Goal: Use online tool/utility: Utilize a website feature to perform a specific function

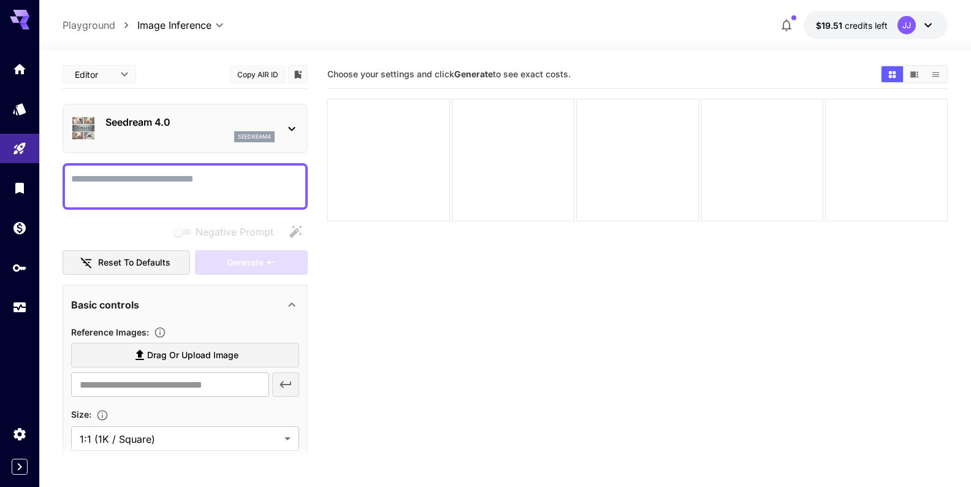
click at [187, 352] on span "Drag or upload image" at bounding box center [192, 355] width 91 height 15
click at [0, 0] on input "Drag or upload image" at bounding box center [0, 0] width 0 height 0
type input "**********"
click at [150, 176] on textarea "Negative Prompt" at bounding box center [185, 186] width 228 height 29
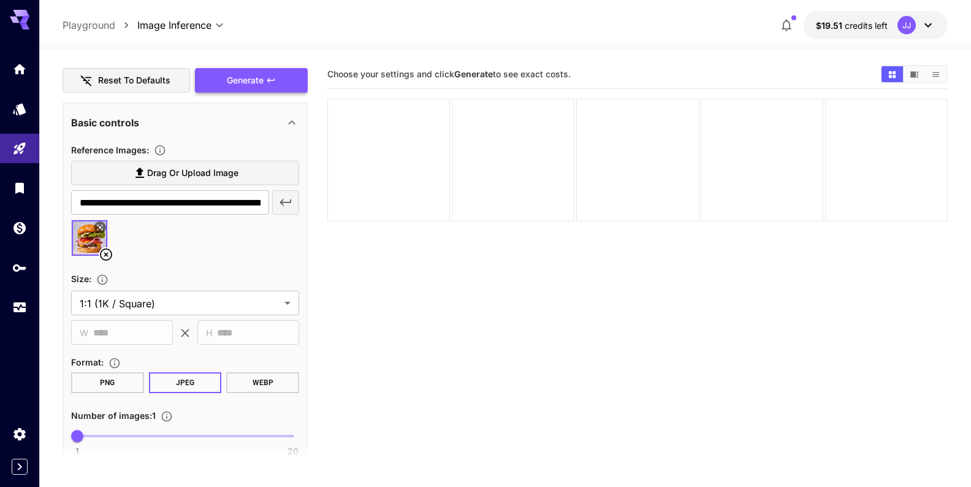
scroll to position [264, 0]
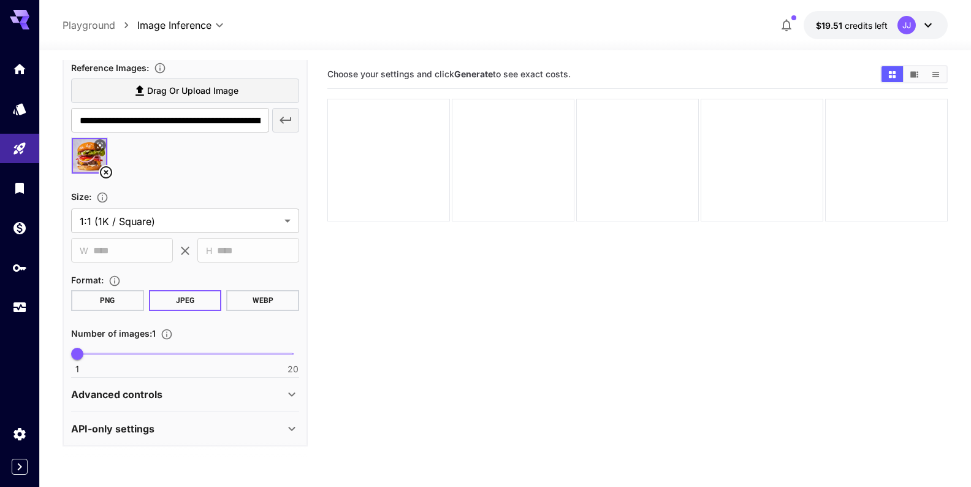
click at [129, 302] on button "PNG" at bounding box center [107, 300] width 73 height 21
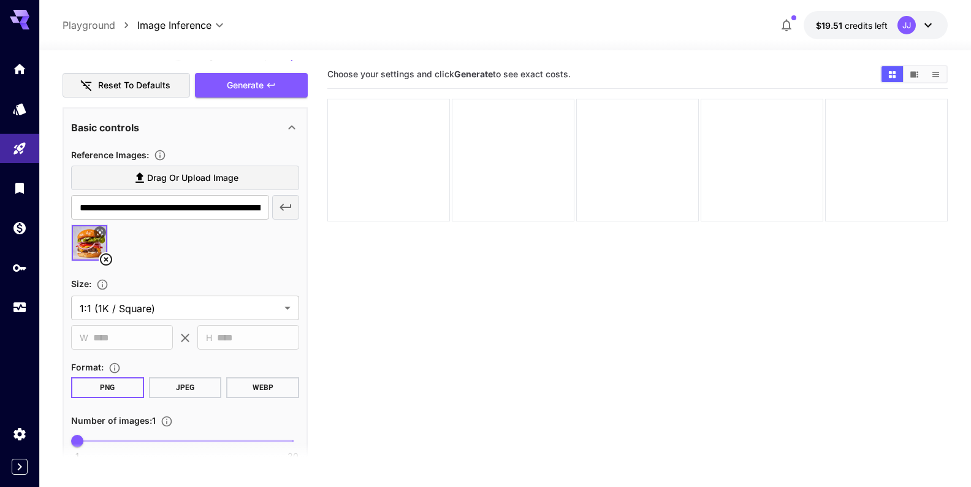
scroll to position [0, 0]
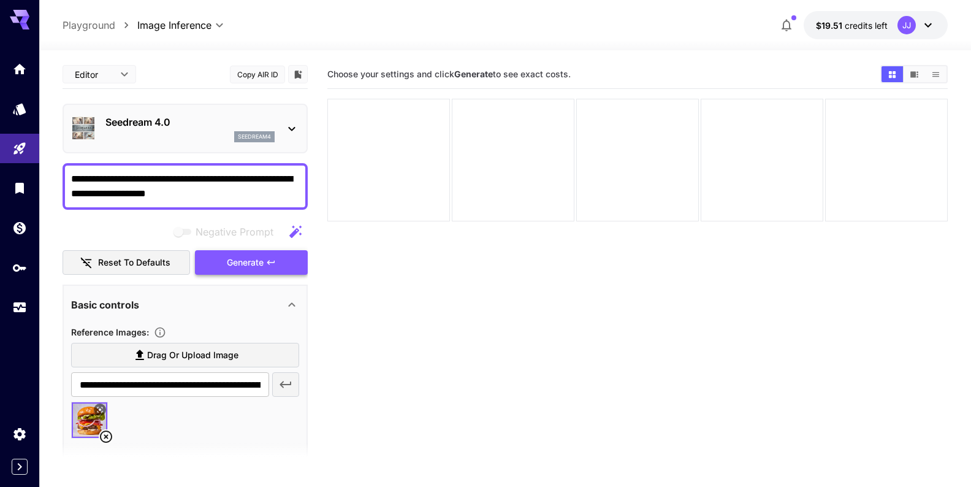
click at [235, 264] on span "Generate" at bounding box center [245, 262] width 37 height 15
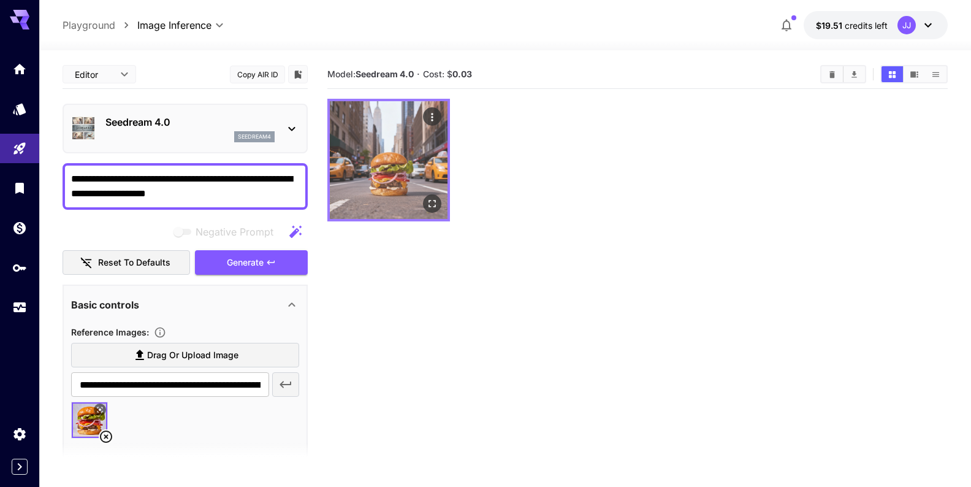
click at [386, 164] on img at bounding box center [389, 160] width 118 height 118
click at [395, 157] on img at bounding box center [389, 160] width 118 height 118
click at [435, 204] on icon "Open in fullscreen" at bounding box center [432, 203] width 12 height 12
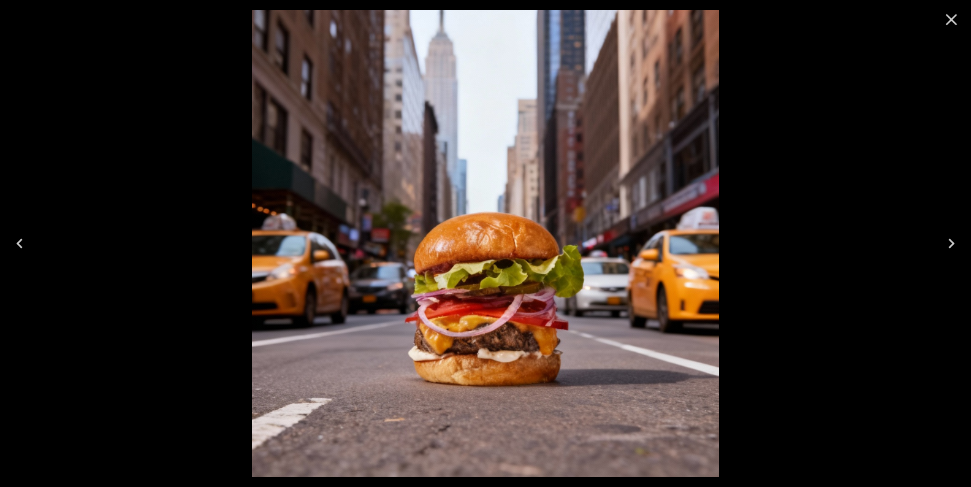
click at [950, 23] on icon "Close" at bounding box center [952, 20] width 20 height 20
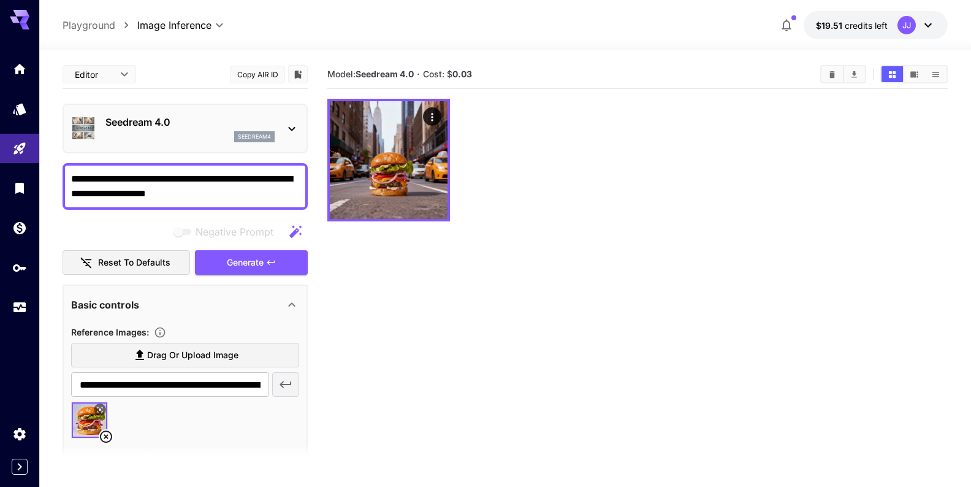
click at [175, 194] on textarea "**********" at bounding box center [185, 186] width 228 height 29
click at [231, 267] on span "Generate" at bounding box center [245, 262] width 37 height 15
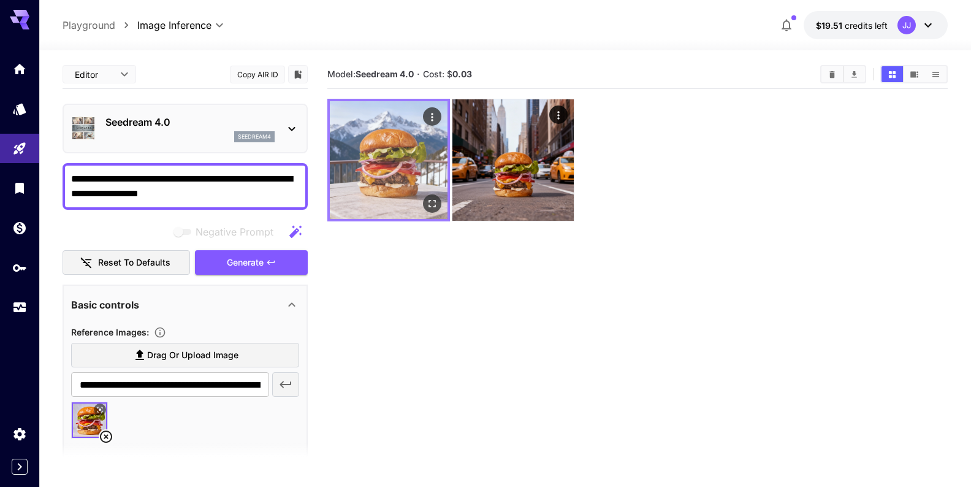
click at [399, 161] on img at bounding box center [389, 160] width 118 height 118
click at [437, 206] on icon "Open in fullscreen" at bounding box center [432, 203] width 12 height 12
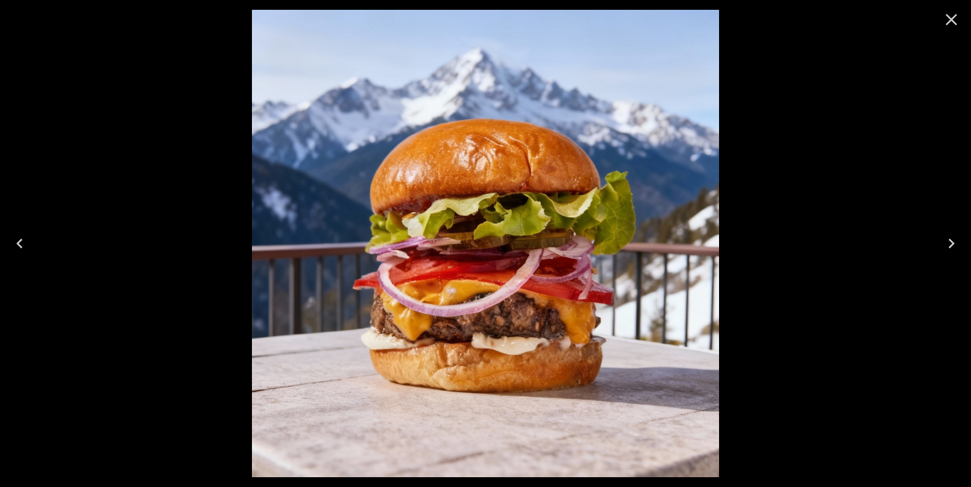
click at [949, 26] on icon "Close" at bounding box center [952, 20] width 20 height 20
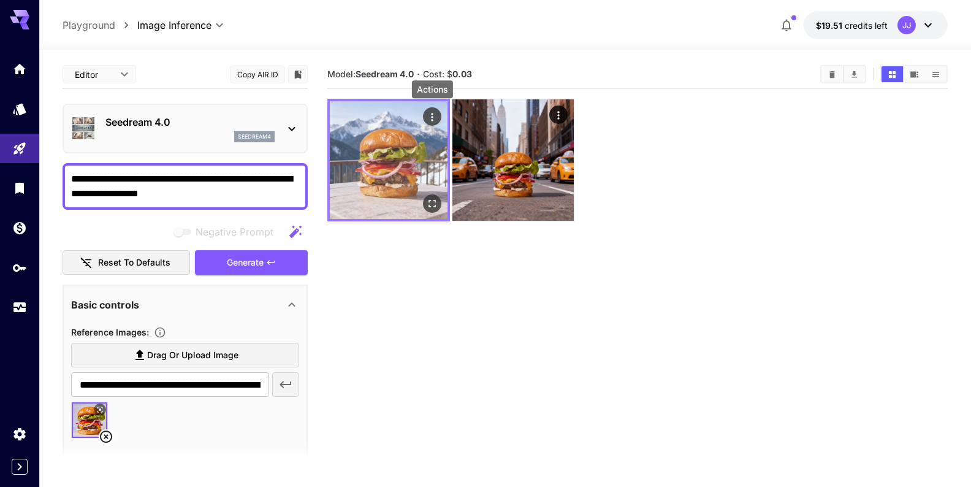
click at [435, 116] on icon "Actions" at bounding box center [432, 117] width 12 height 12
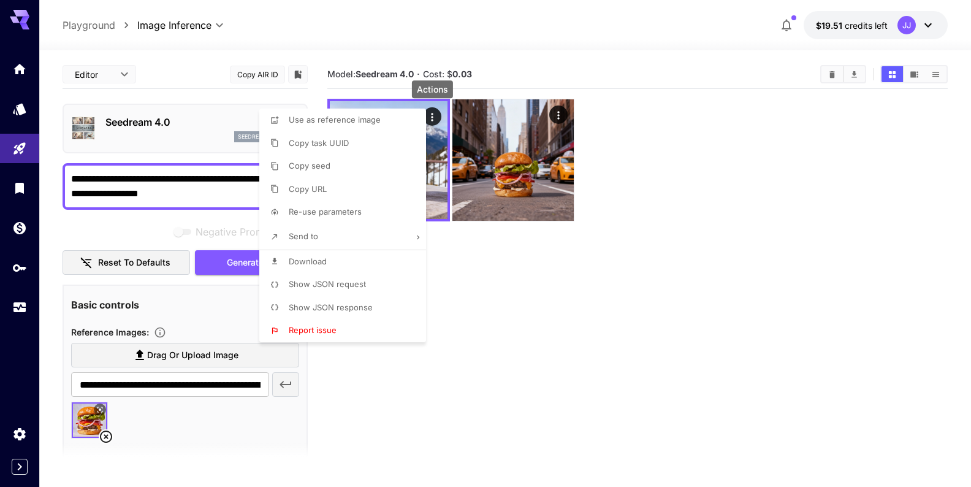
click at [394, 122] on li "Use as reference image" at bounding box center [346, 120] width 174 height 23
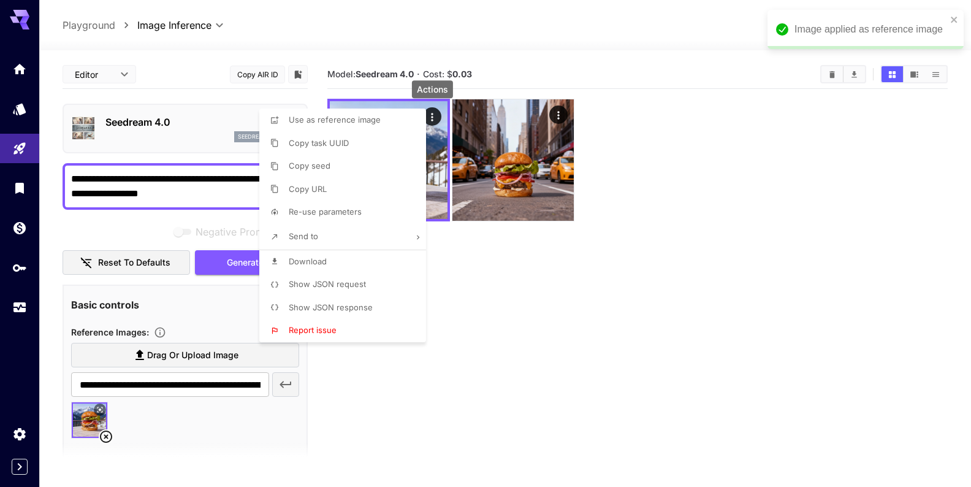
click at [169, 188] on div at bounding box center [485, 243] width 971 height 487
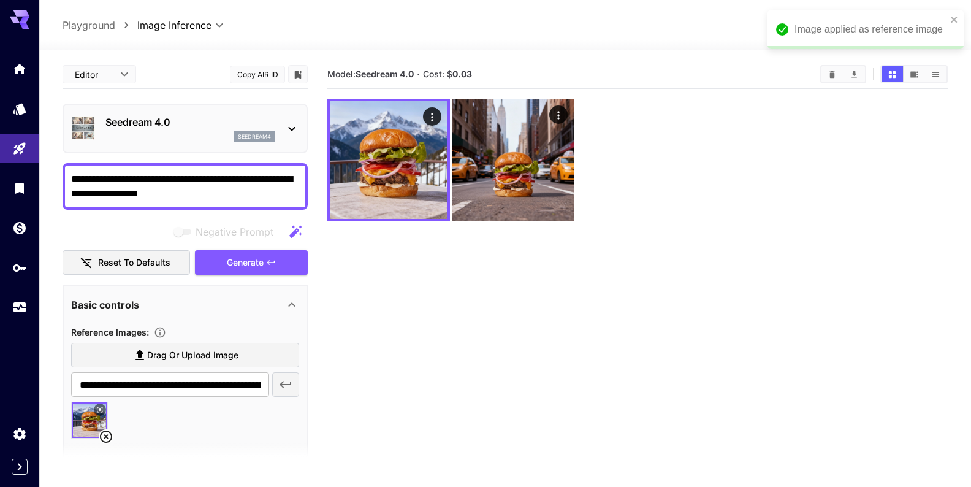
click at [169, 188] on div "Use as reference image Copy task UUID Copy seed Copy URL Re-use parameters Send…" at bounding box center [93, 243] width 186 height 487
click at [169, 188] on textarea "**********" at bounding box center [185, 186] width 228 height 29
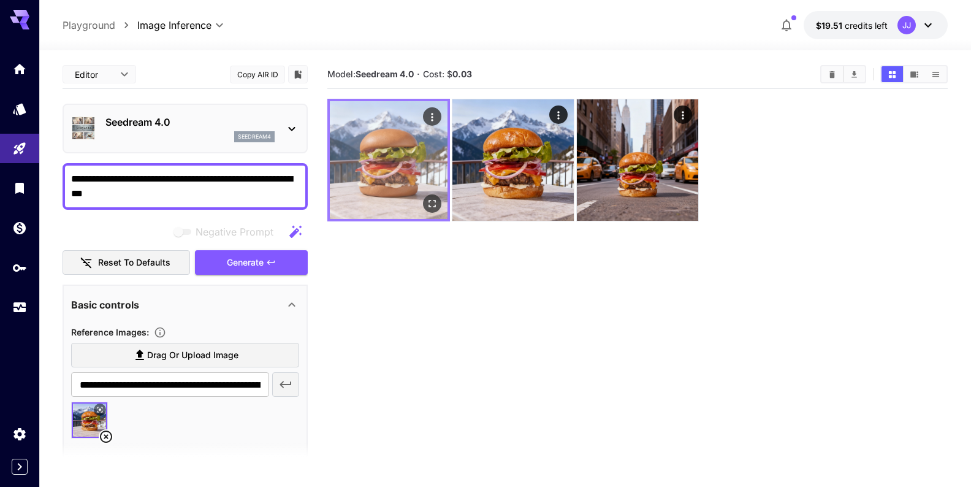
click at [389, 153] on img at bounding box center [389, 160] width 118 height 118
click at [433, 202] on icon "Open in fullscreen" at bounding box center [432, 203] width 12 height 12
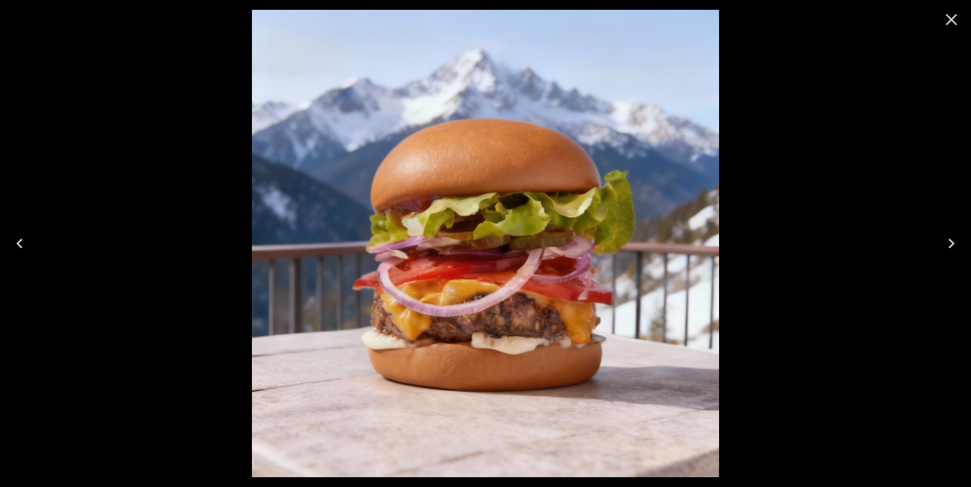
click at [952, 15] on icon "Close" at bounding box center [952, 20] width 20 height 20
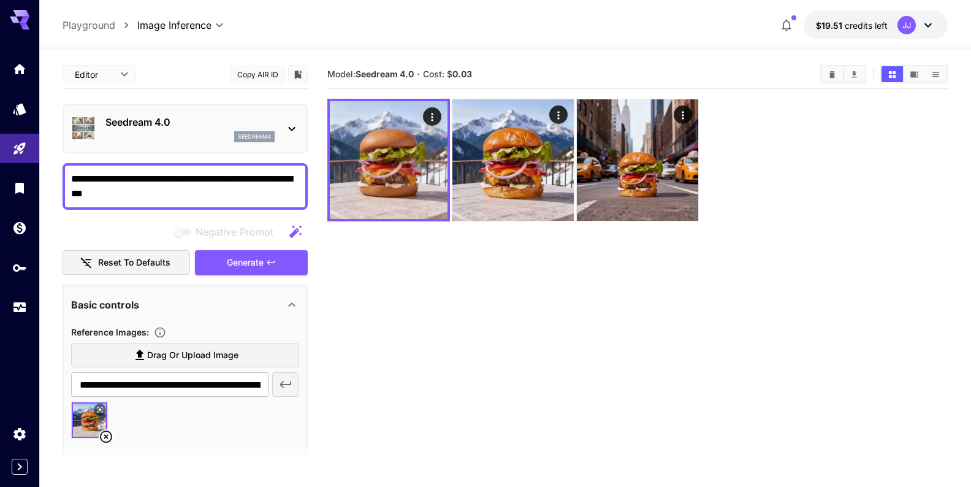
click at [291, 129] on icon at bounding box center [291, 129] width 7 height 4
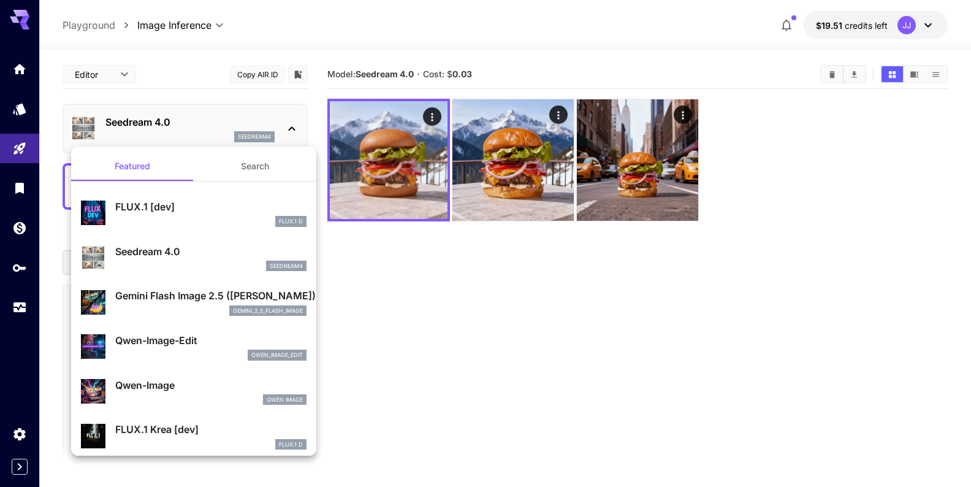
click at [203, 293] on p "Gemini Flash Image 2.5 ([PERSON_NAME])" at bounding box center [210, 295] width 191 height 15
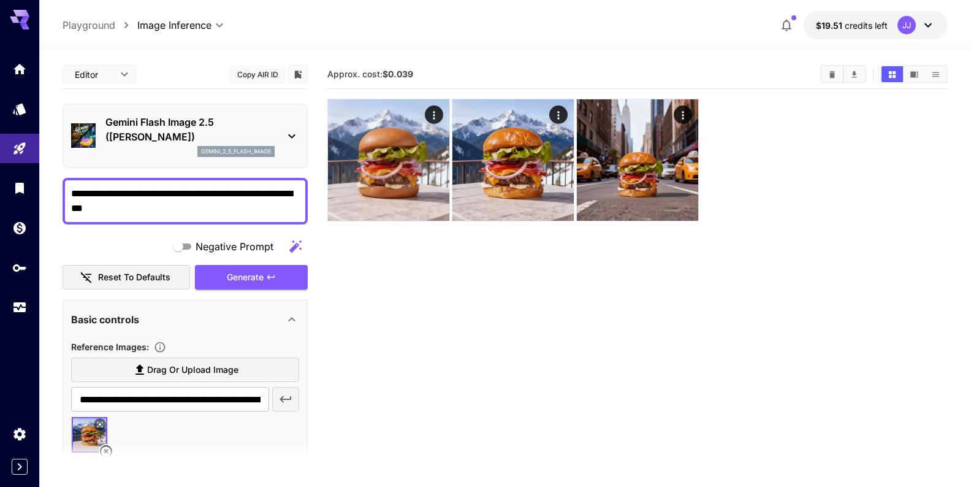
click at [172, 199] on textarea "**********" at bounding box center [185, 200] width 228 height 29
click at [235, 272] on span "Generate" at bounding box center [245, 277] width 37 height 15
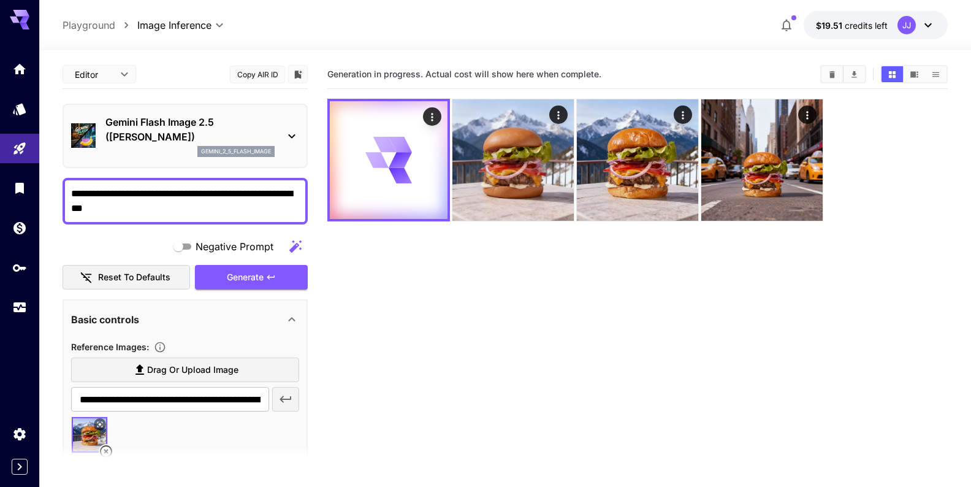
click at [105, 194] on textarea "**********" at bounding box center [185, 200] width 228 height 29
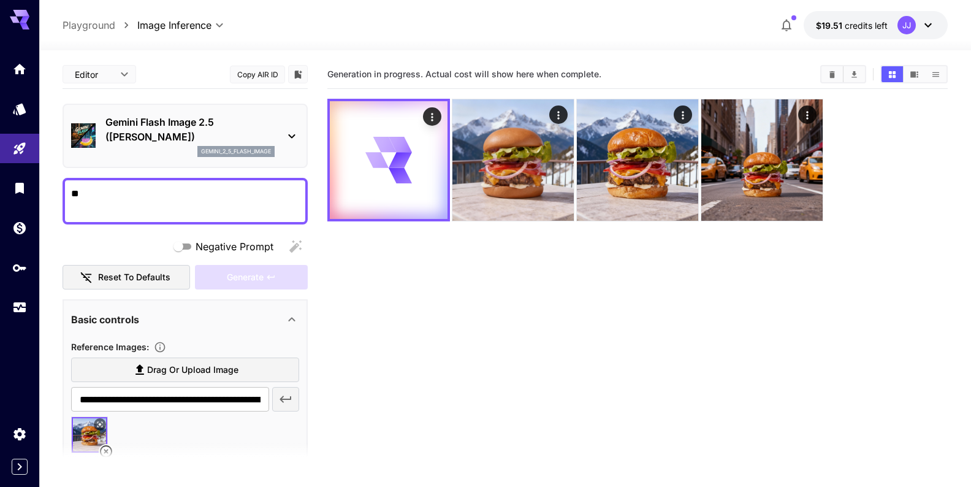
type textarea "*"
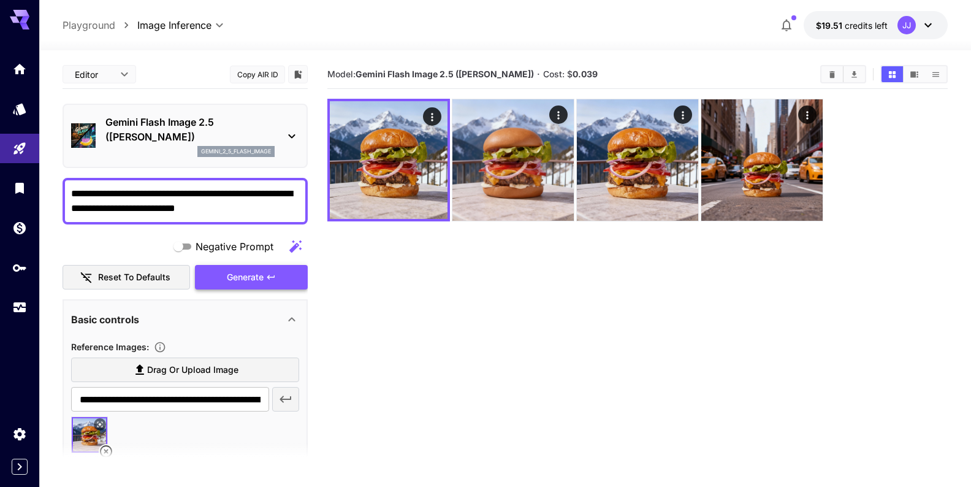
click at [253, 279] on span "Generate" at bounding box center [245, 277] width 37 height 15
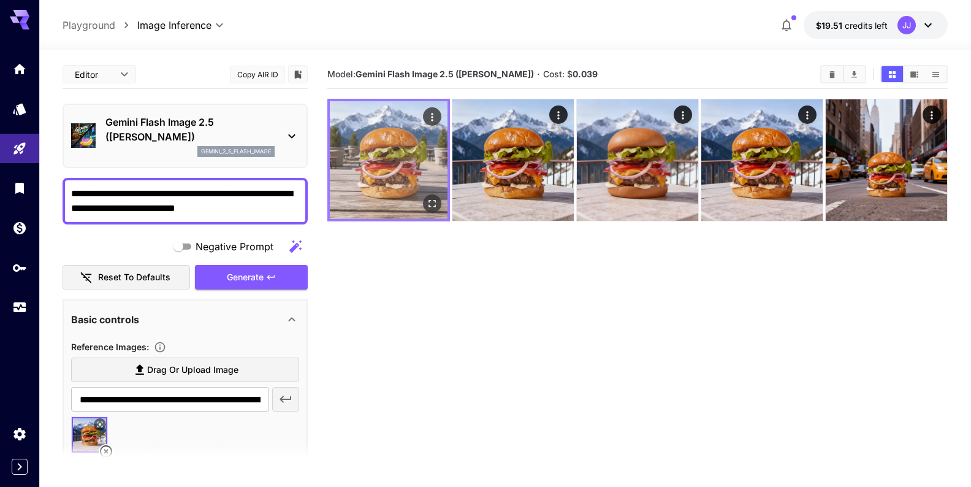
click at [392, 148] on img at bounding box center [389, 160] width 118 height 118
click at [432, 200] on icon "Open in fullscreen" at bounding box center [432, 203] width 12 height 12
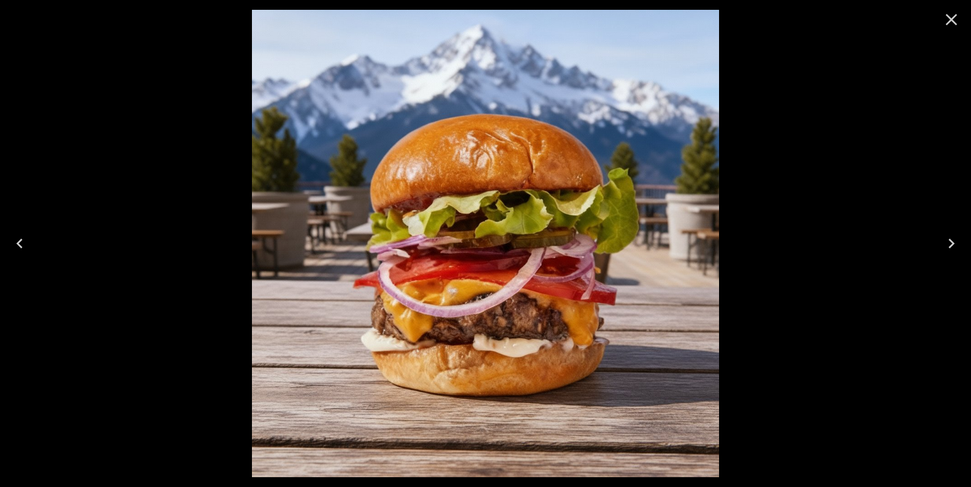
click at [955, 18] on icon "Close" at bounding box center [952, 20] width 20 height 20
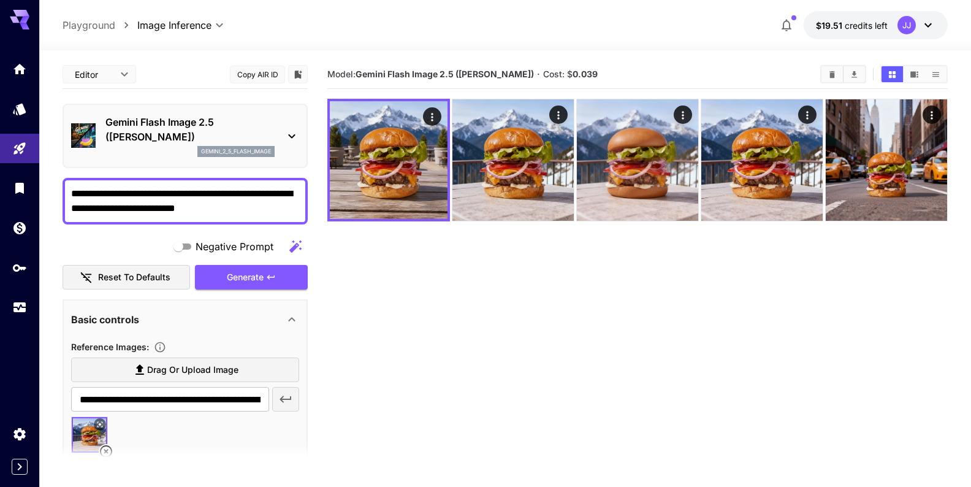
click at [153, 194] on textarea "**********" at bounding box center [185, 200] width 228 height 29
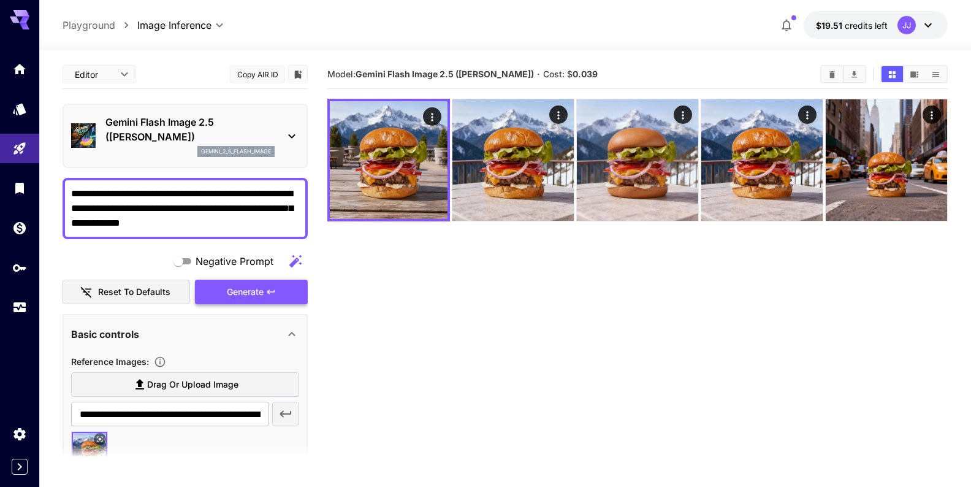
click at [242, 294] on span "Generate" at bounding box center [245, 291] width 37 height 15
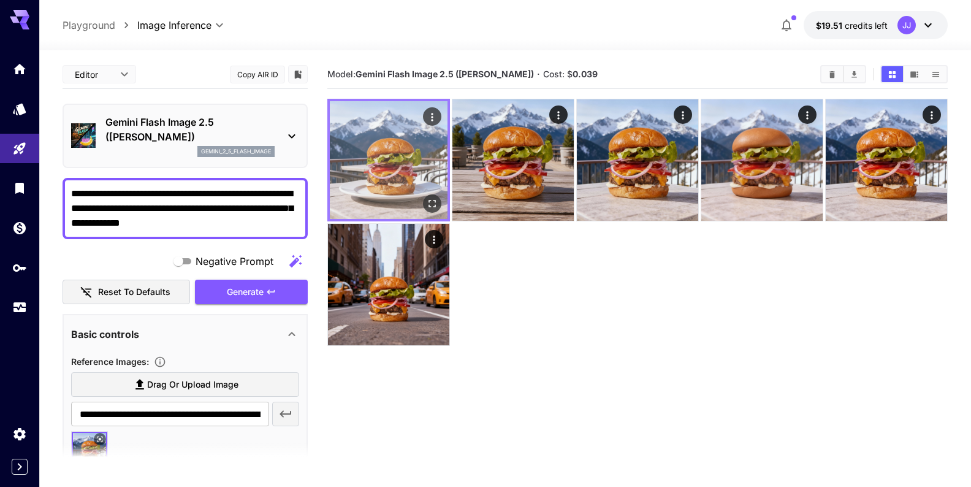
click at [392, 175] on img at bounding box center [389, 160] width 118 height 118
click at [430, 200] on icon "Open in fullscreen" at bounding box center [432, 203] width 7 height 7
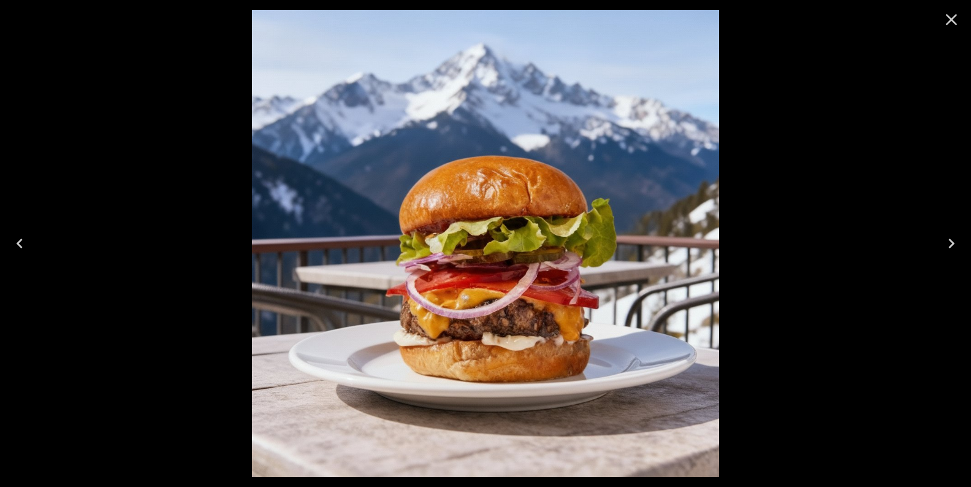
click at [948, 22] on icon "Close" at bounding box center [952, 20] width 12 height 12
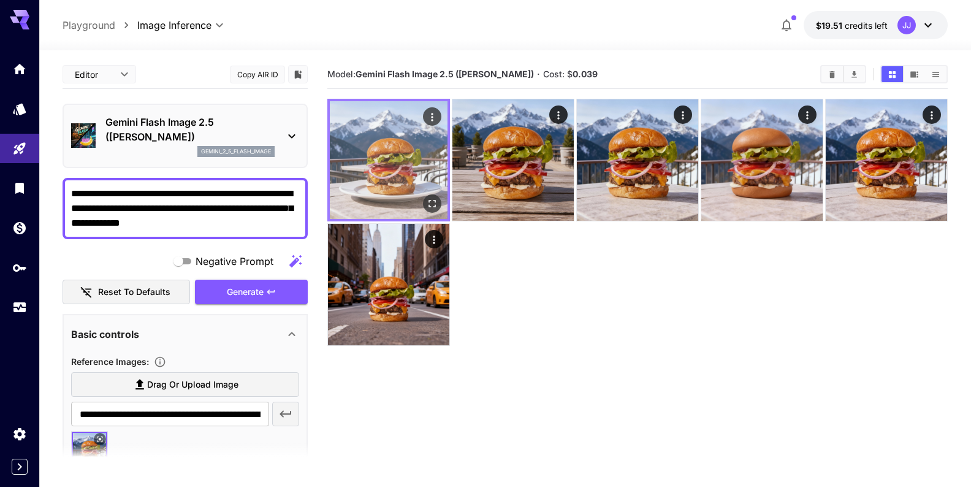
click at [430, 118] on icon "Actions" at bounding box center [432, 117] width 12 height 12
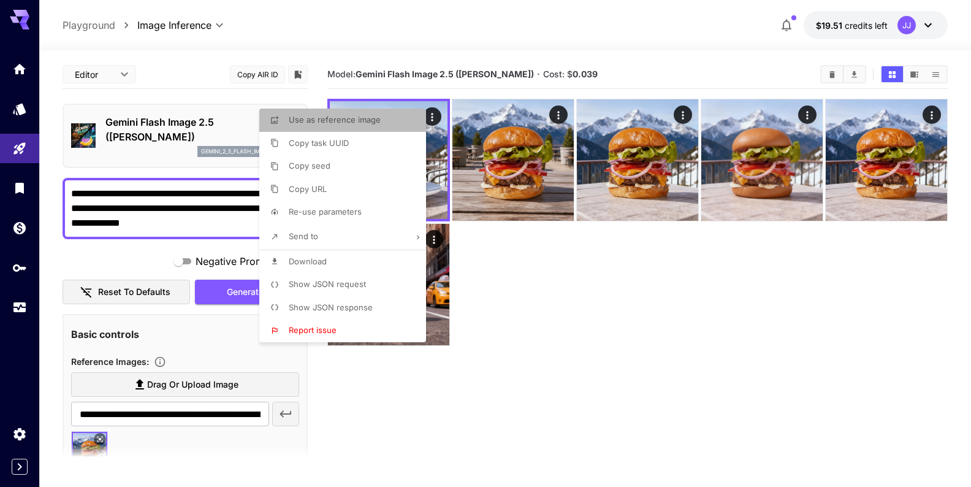
click at [366, 126] on p "Use as reference image" at bounding box center [335, 120] width 92 height 12
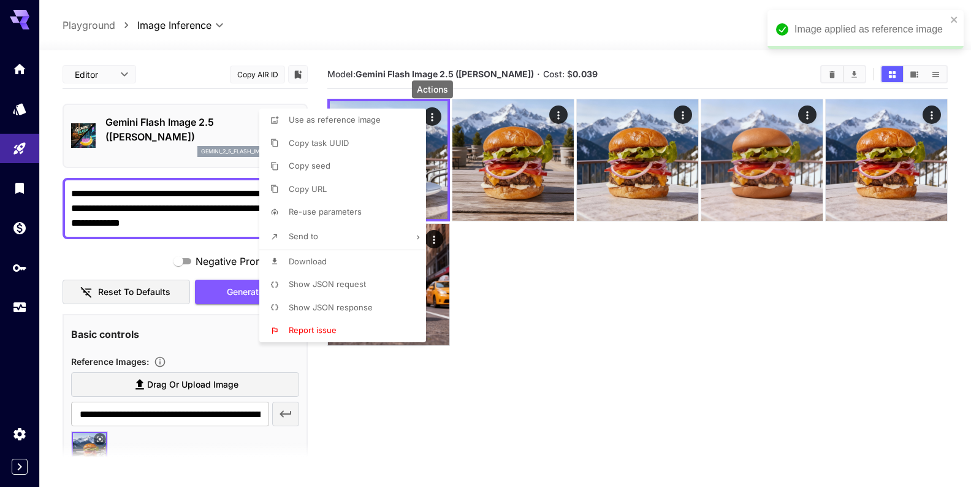
click at [189, 222] on div at bounding box center [485, 243] width 971 height 487
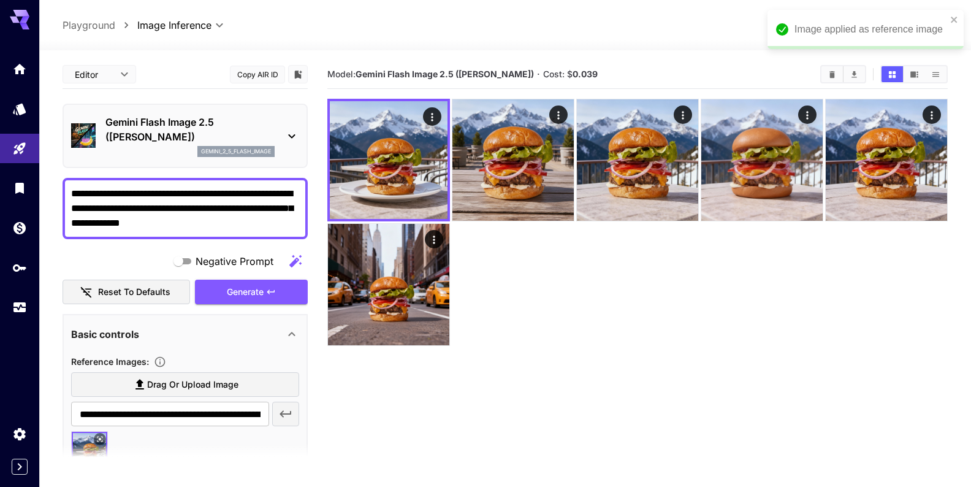
click at [189, 222] on div at bounding box center [485, 243] width 971 height 487
click at [189, 222] on textarea "**********" at bounding box center [185, 208] width 228 height 44
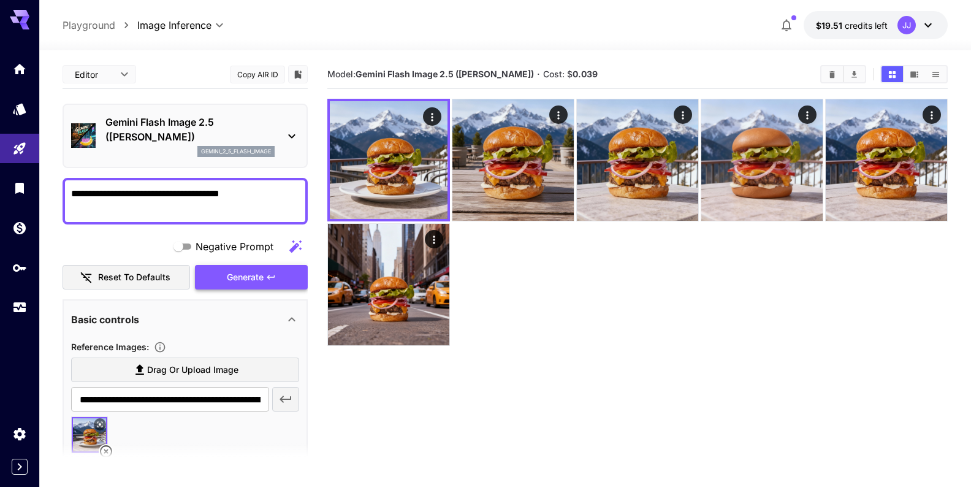
type textarea "**********"
click at [258, 278] on span "Generate" at bounding box center [245, 277] width 37 height 15
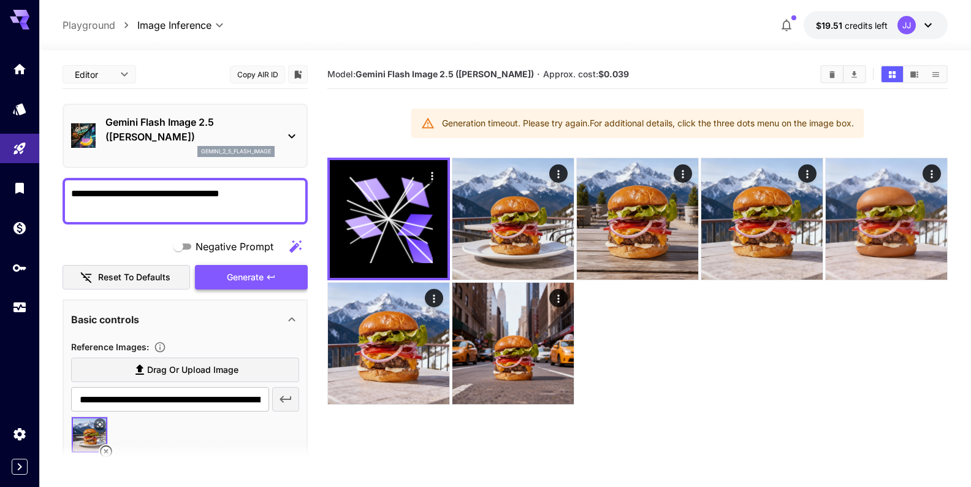
click at [241, 280] on span "Generate" at bounding box center [245, 277] width 37 height 15
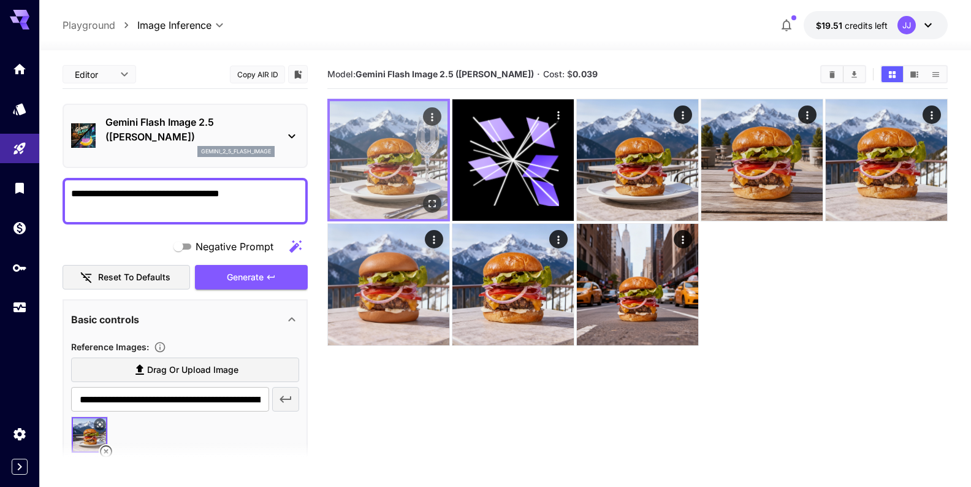
click at [393, 167] on img at bounding box center [389, 160] width 118 height 118
click at [433, 200] on icon "Open in fullscreen" at bounding box center [432, 203] width 12 height 12
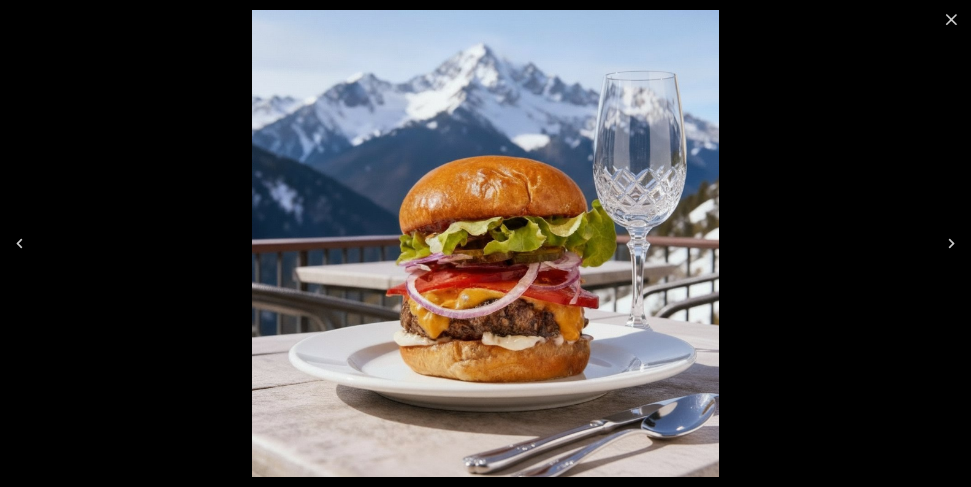
click at [950, 25] on icon "Close" at bounding box center [952, 20] width 20 height 20
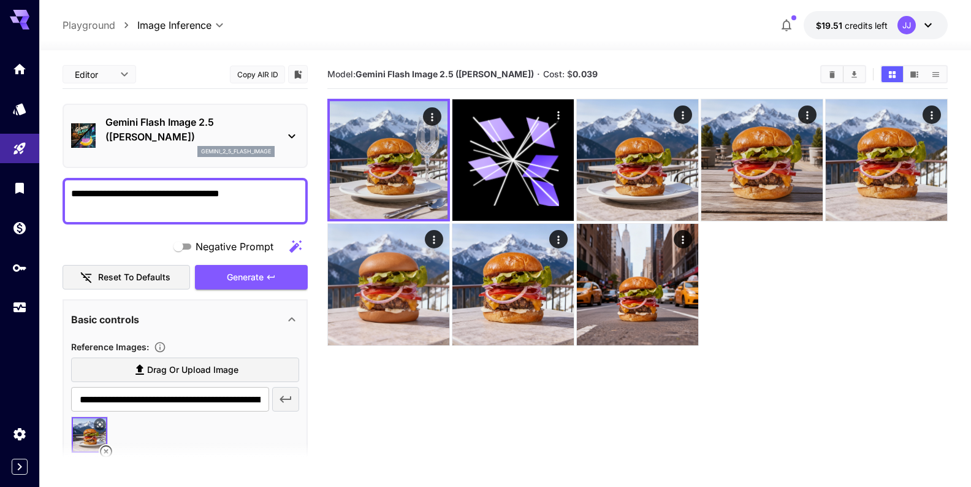
click at [294, 134] on icon at bounding box center [291, 136] width 15 height 15
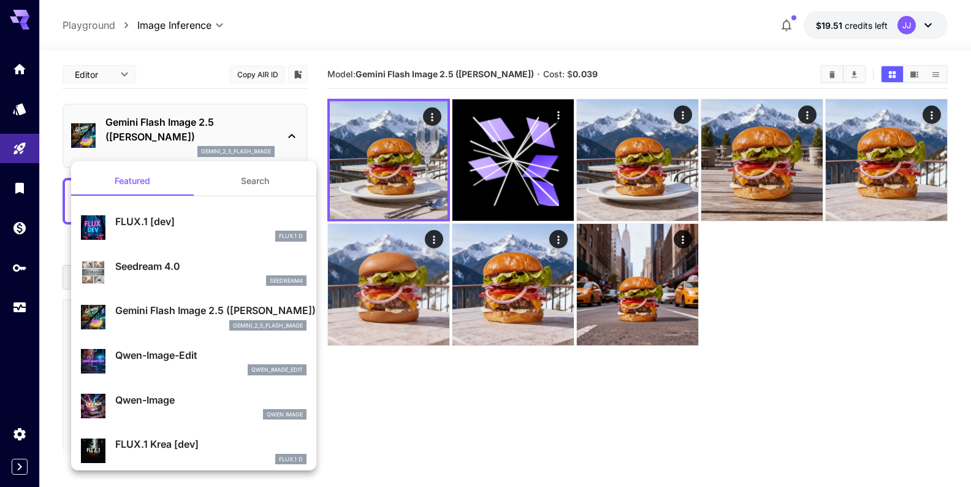
click at [215, 260] on p "Seedream 4.0" at bounding box center [210, 266] width 191 height 15
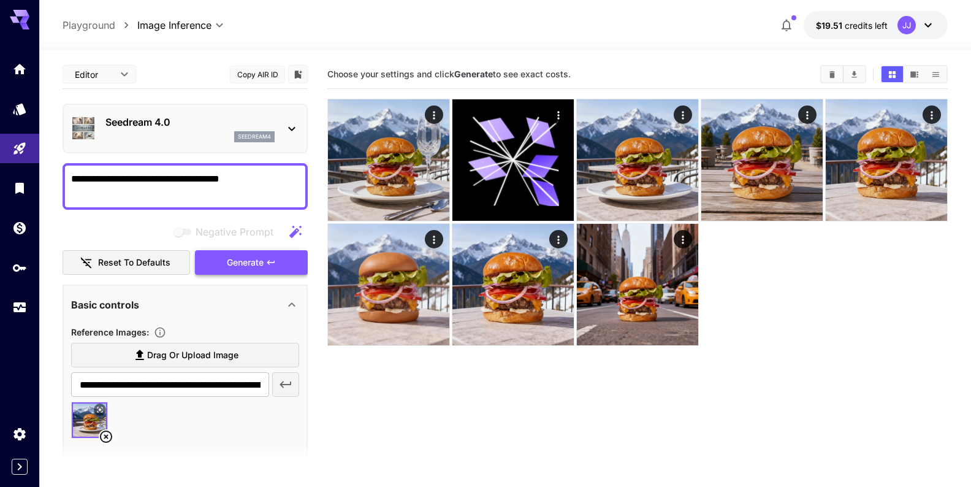
click at [269, 258] on icon "button" at bounding box center [271, 263] width 10 height 10
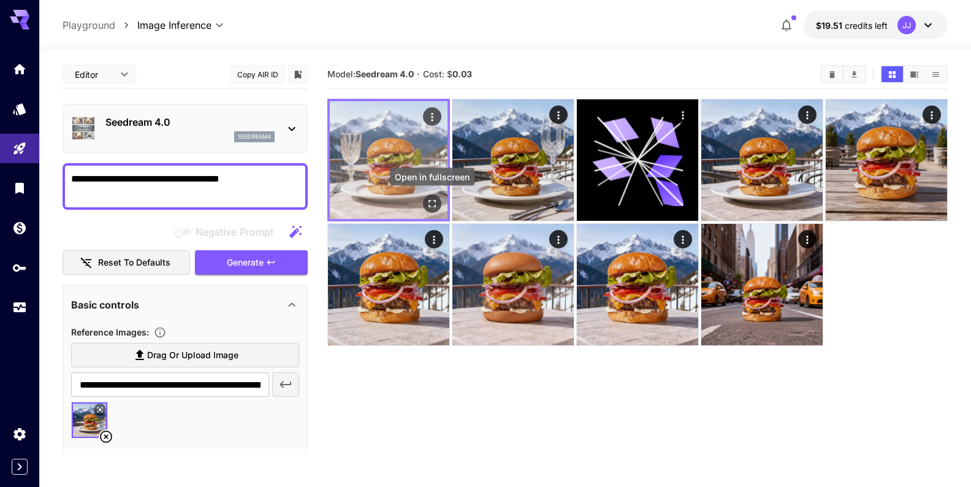
click at [430, 199] on icon "Open in fullscreen" at bounding box center [432, 203] width 12 height 12
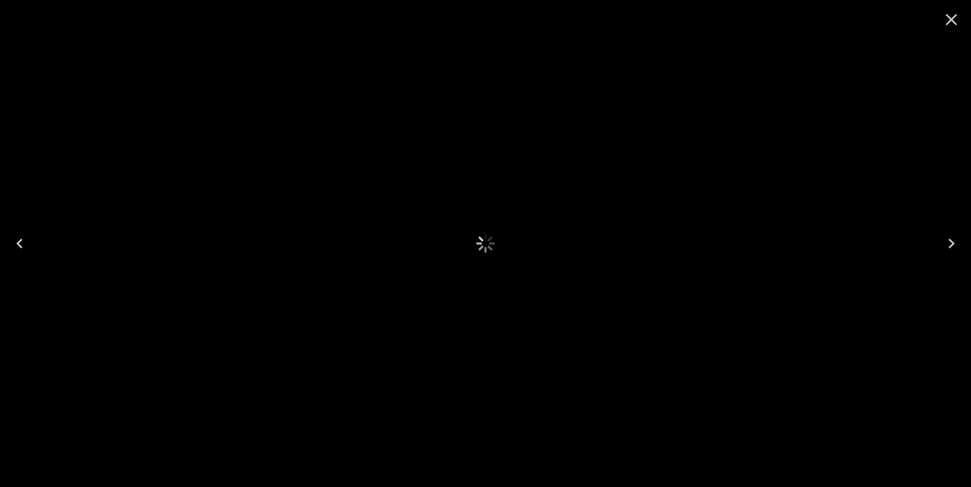
click at [434, 204] on img at bounding box center [485, 243] width 467 height 467
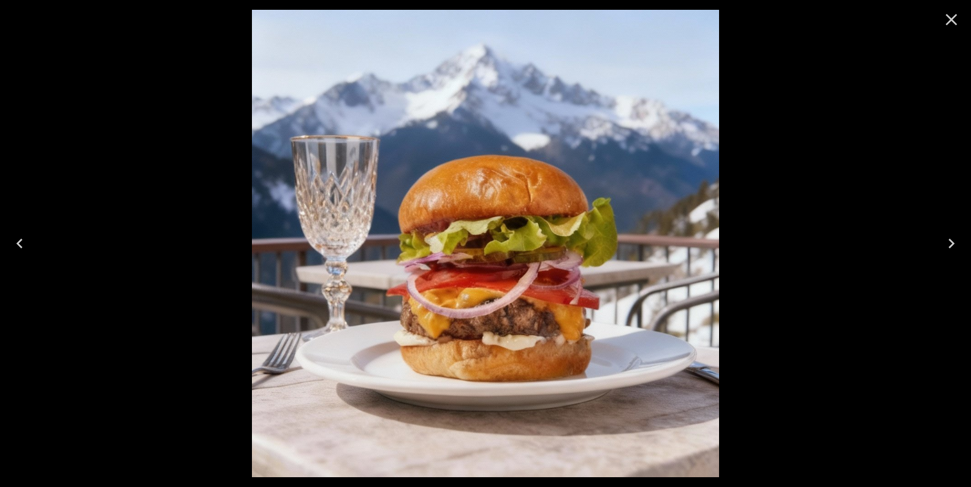
click at [956, 25] on icon "Close" at bounding box center [952, 20] width 12 height 12
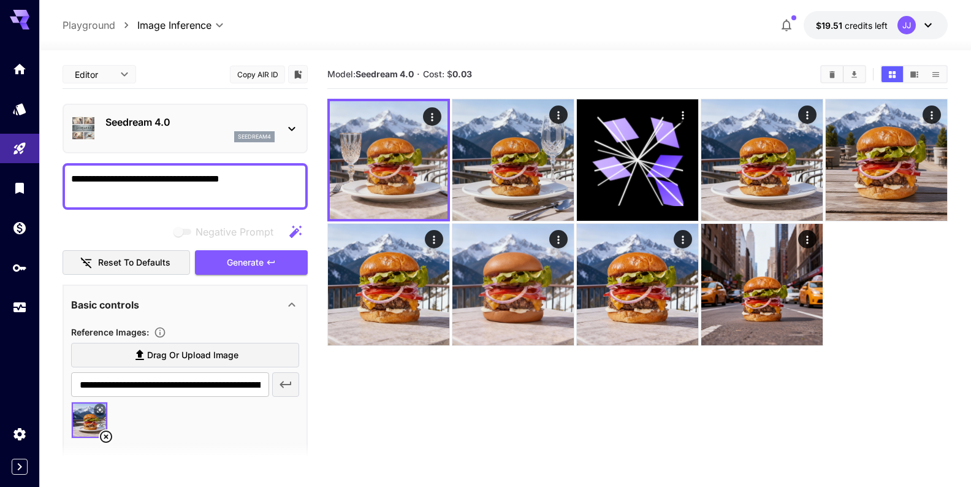
click at [292, 126] on icon at bounding box center [291, 128] width 15 height 15
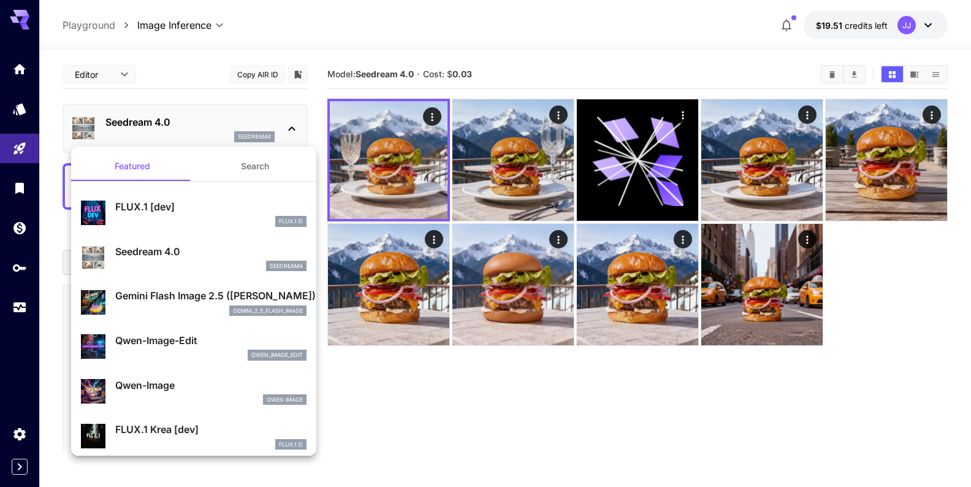
click at [189, 294] on p "Gemini Flash Image 2.5 ([PERSON_NAME])" at bounding box center [210, 295] width 191 height 15
